Goal: Check status: Check status

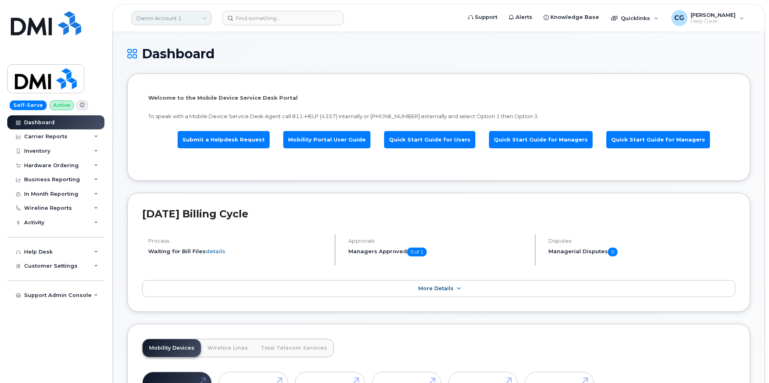
click at [158, 18] on link "Demo Account 1" at bounding box center [171, 18] width 80 height 14
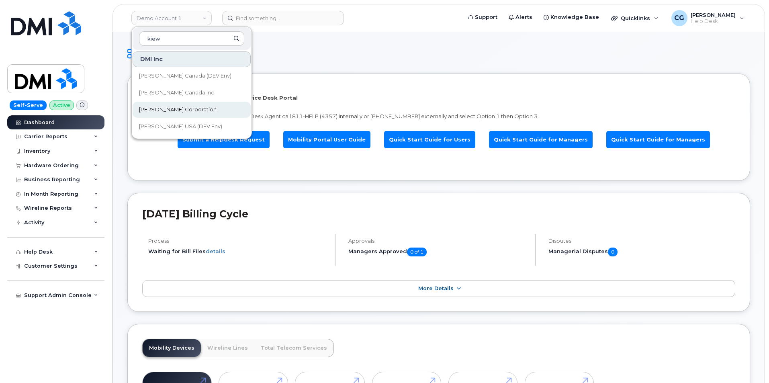
type input "kiew"
click at [174, 112] on span "[PERSON_NAME] Corporation" at bounding box center [178, 110] width 78 height 8
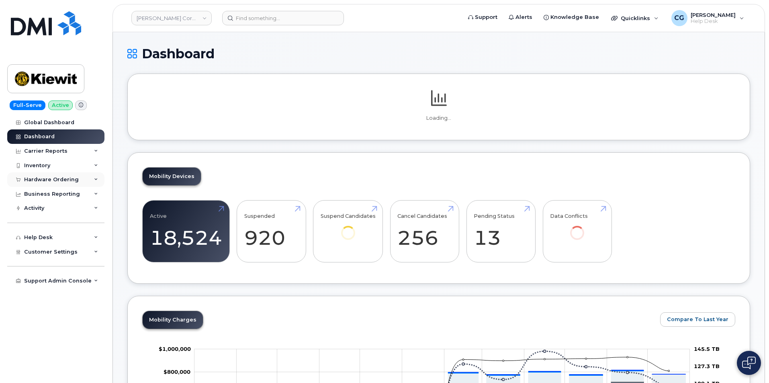
click at [37, 179] on div "Hardware Ordering" at bounding box center [51, 179] width 55 height 6
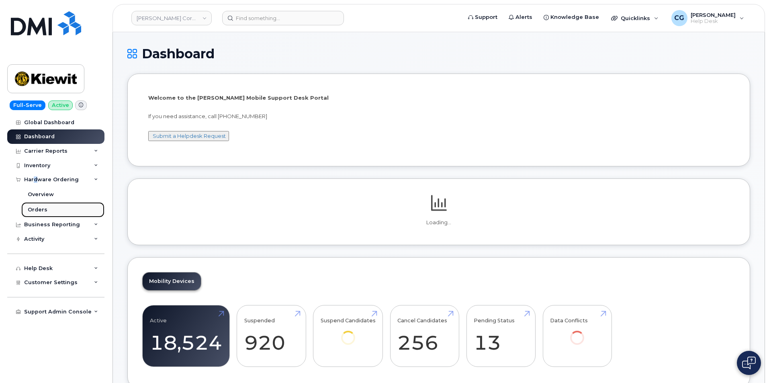
click at [41, 210] on div "Orders" at bounding box center [38, 209] width 20 height 7
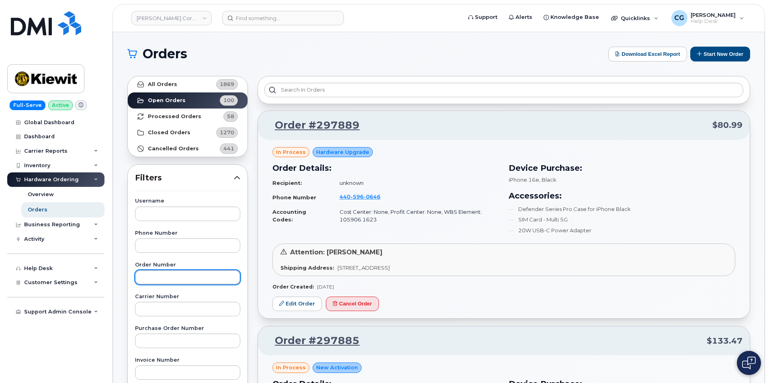
click at [169, 277] on input "text" at bounding box center [187, 277] width 105 height 14
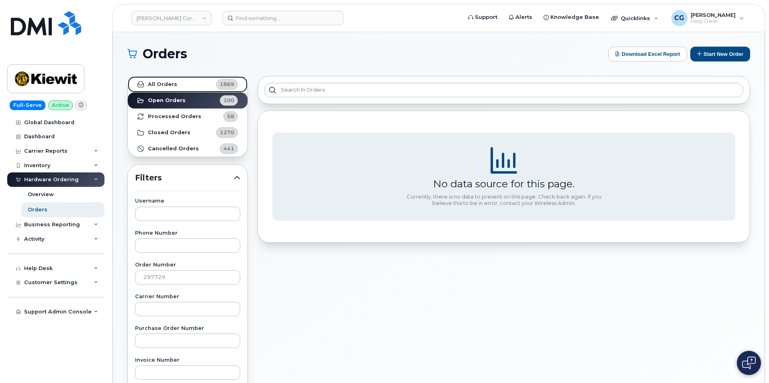
click at [160, 82] on strong "All Orders" at bounding box center [162, 84] width 29 height 6
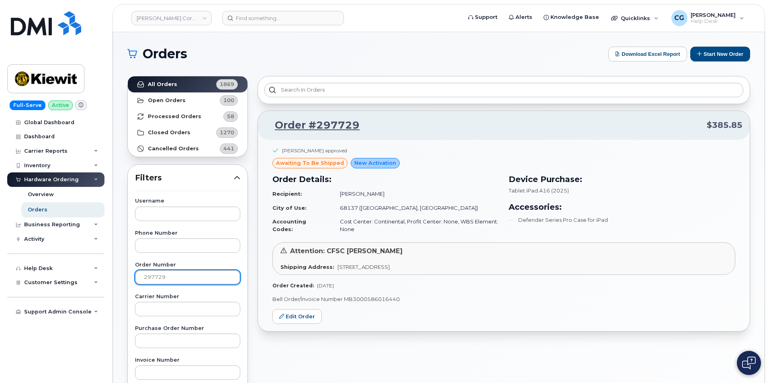
click at [171, 280] on input "297729" at bounding box center [187, 277] width 105 height 14
click at [188, 278] on input "297734" at bounding box center [187, 277] width 105 height 14
click at [171, 279] on input "297604" at bounding box center [187, 277] width 105 height 14
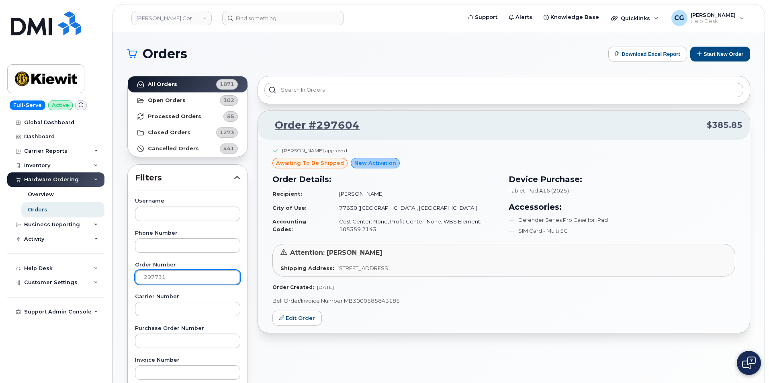
click at [179, 277] on input "297731" at bounding box center [187, 277] width 105 height 14
type input "296988"
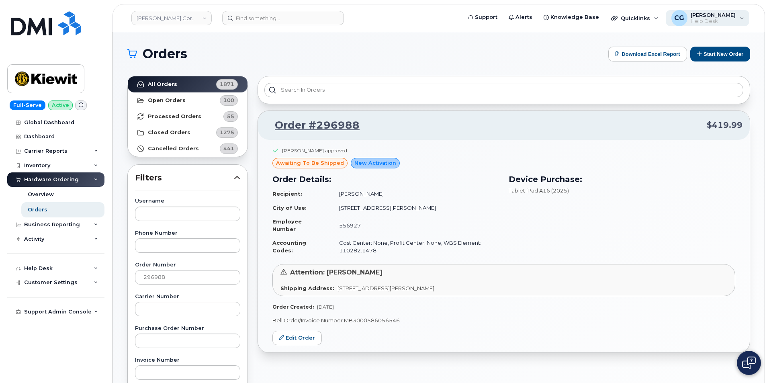
click at [726, 11] on div "CG Cindy Gornick Help Desk" at bounding box center [708, 18] width 84 height 16
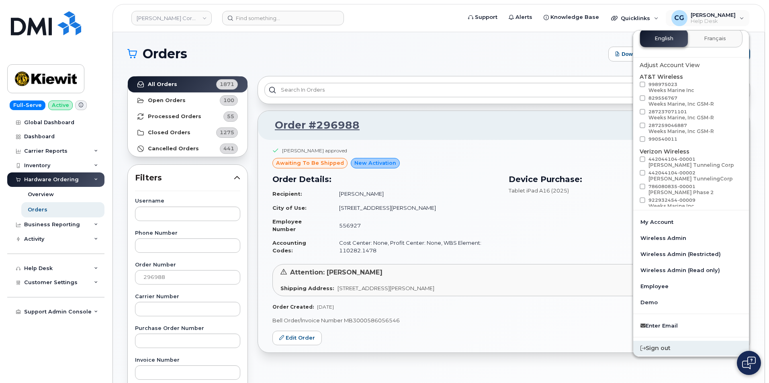
scroll to position [22, 0]
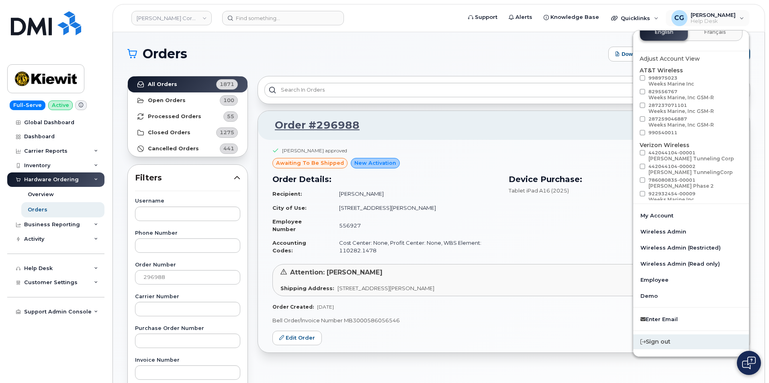
click at [658, 341] on div "Sign out" at bounding box center [691, 341] width 116 height 15
